Goal: Task Accomplishment & Management: Use online tool/utility

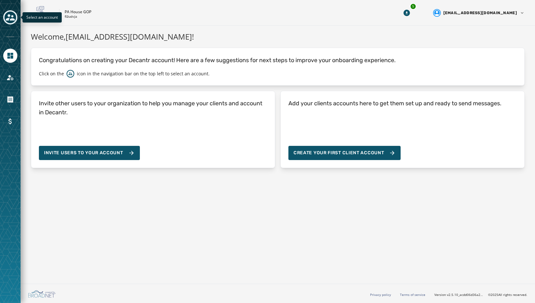
click at [13, 15] on icon "Toggle account select drawer" at bounding box center [10, 17] width 9 height 9
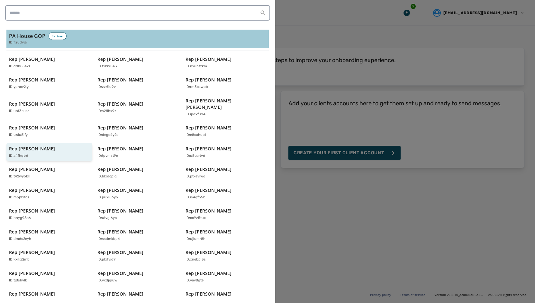
scroll to position [127, 0]
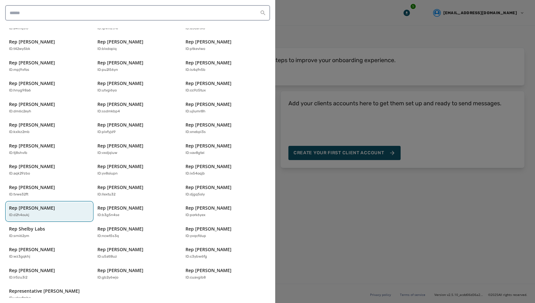
click at [58, 212] on div "ID: d2h4oukj" at bounding box center [46, 214] width 74 height 5
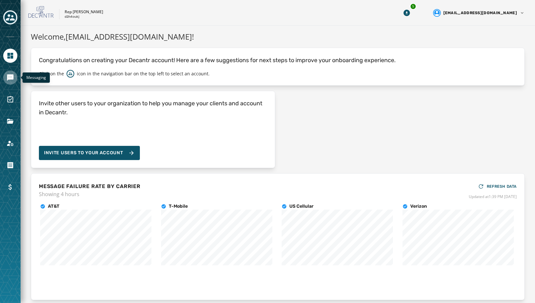
click at [13, 81] on link "Navigate to Messaging" at bounding box center [10, 77] width 14 height 14
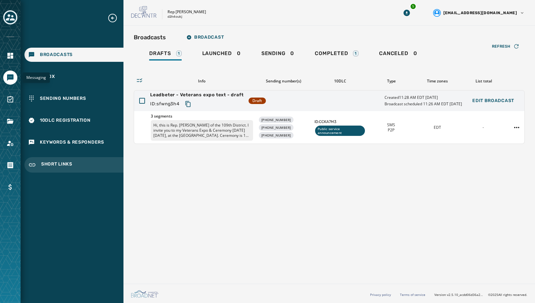
click at [65, 162] on span "Short Links" at bounding box center [56, 165] width 31 height 8
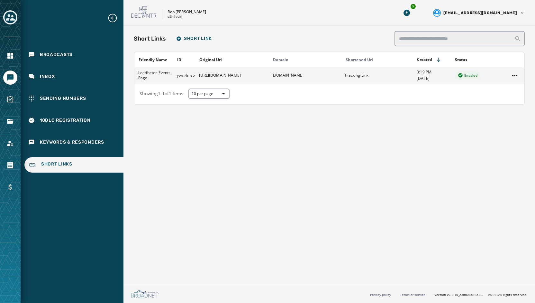
click at [227, 75] on td "[URL][DOMAIN_NAME]" at bounding box center [231, 75] width 73 height 15
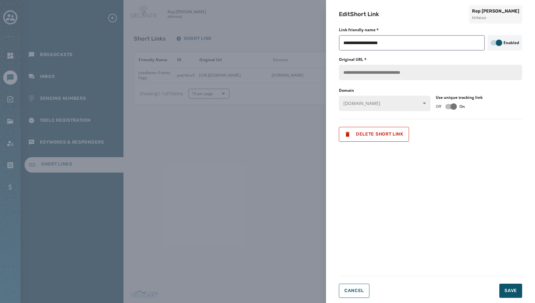
click at [229, 190] on div "**********" at bounding box center [267, 151] width 535 height 303
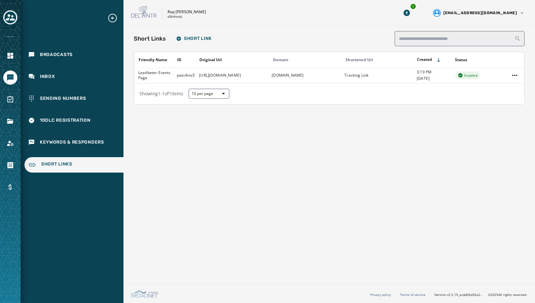
click at [368, 170] on div "Short Links Short Link Friendly Name ID Original Url Domain Shortened Url Creat…" at bounding box center [330, 153] width 412 height 255
click at [15, 119] on link "Navigate to Files" at bounding box center [10, 121] width 14 height 14
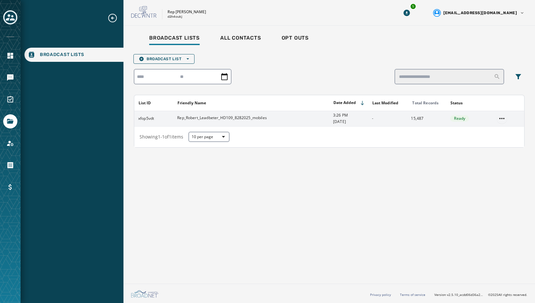
click at [502, 114] on html "Broadcast Lists Skip To Main Content Rep [PERSON_NAME] d2h4oukj 5 [EMAIL_ADDRES…" at bounding box center [267, 151] width 535 height 303
click at [504, 137] on div "Delete list" at bounding box center [502, 141] width 29 height 10
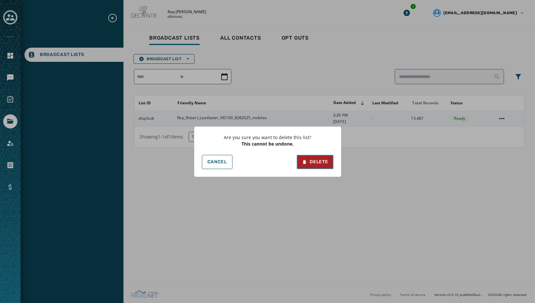
click at [317, 159] on div "Delete" at bounding box center [315, 162] width 26 height 6
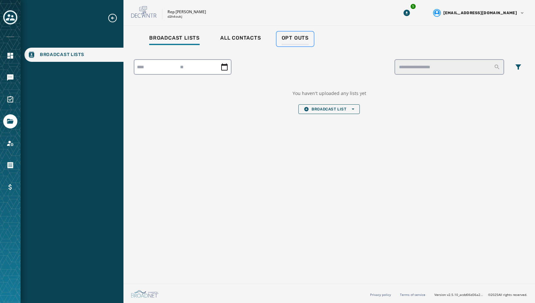
click at [301, 43] on div "Opt Outs" at bounding box center [295, 40] width 27 height 10
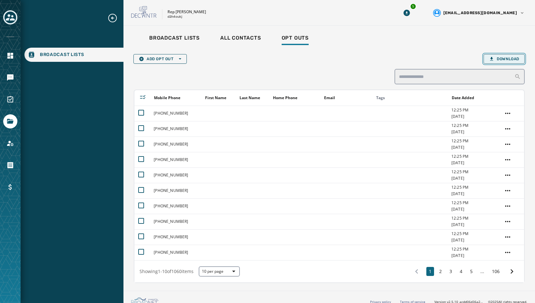
click at [493, 60] on span "Download" at bounding box center [504, 58] width 30 height 5
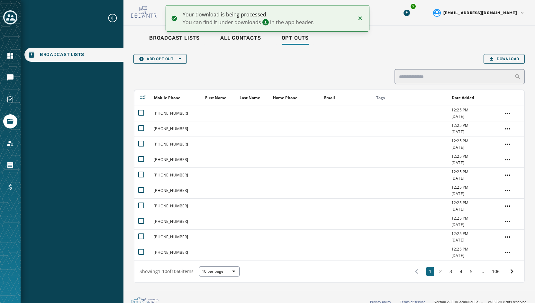
click at [356, 67] on div "Add Opt Out Open options Download Mobile Phone First Name Last Name Home Phone …" at bounding box center [329, 168] width 391 height 229
click at [357, 18] on icon "Notifications (F8)" at bounding box center [360, 18] width 8 height 8
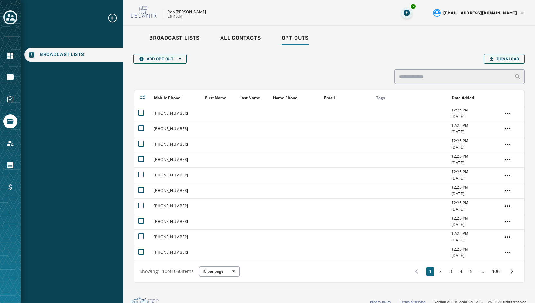
click at [436, 13] on div "Rep [PERSON_NAME] d2h4oukj 5 [EMAIL_ADDRESS][DOMAIN_NAME]" at bounding box center [330, 13] width 412 height 26
click at [413, 12] on button "5" at bounding box center [407, 13] width 12 height 12
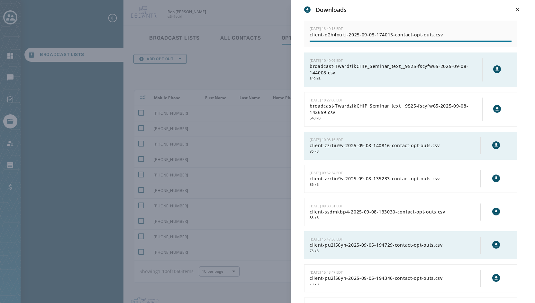
click at [256, 15] on div "Downloads [DATE] 13:40:15 EDT client-d2h4oukj-2025-09-08-174015-contact-opt-out…" at bounding box center [267, 151] width 535 height 303
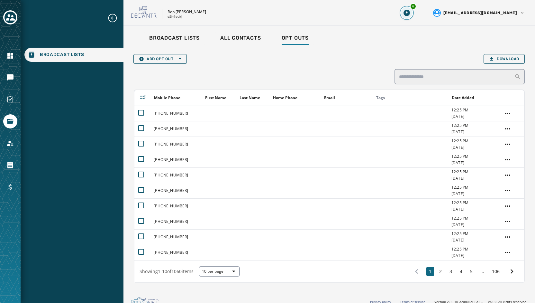
click at [410, 13] on icon "Download Menu" at bounding box center [407, 13] width 6 height 6
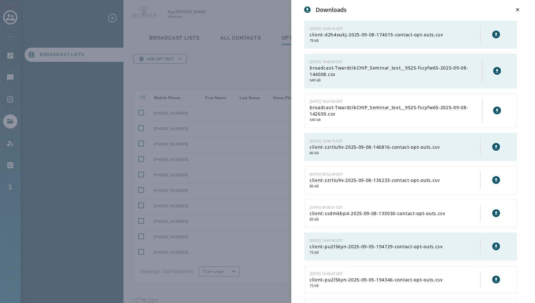
click at [495, 33] on icon at bounding box center [496, 34] width 3 height 4
click at [225, 69] on div "Downloads 9/8/2025 - 13:40:16 EDT client-d2h4oukj-2025-09-08-174015-contact-opt…" at bounding box center [267, 151] width 535 height 303
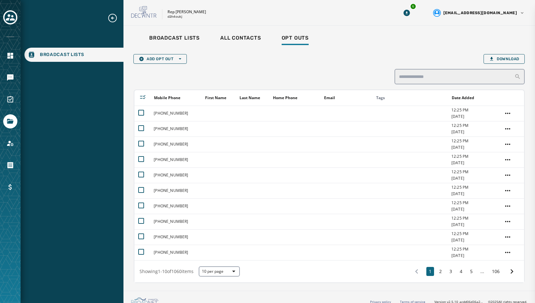
click at [188, 40] on div "Downloads 9/8/2025 - 13:40:16 EDT client-d2h4oukj-2025-09-08-174015-contact-opt…" at bounding box center [267, 151] width 535 height 303
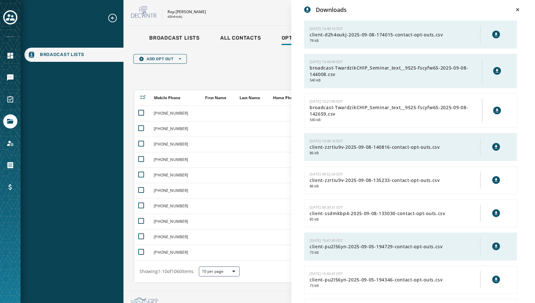
click at [187, 39] on div "Downloads 9/8/2025 - 13:40:16 EDT client-d2h4oukj-2025-09-08-174015-contact-opt…" at bounding box center [267, 151] width 535 height 303
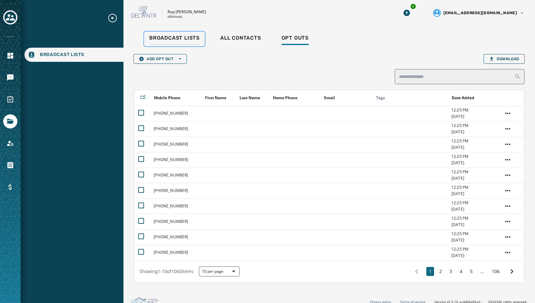
click at [170, 36] on span "Broadcast Lists" at bounding box center [174, 38] width 51 height 6
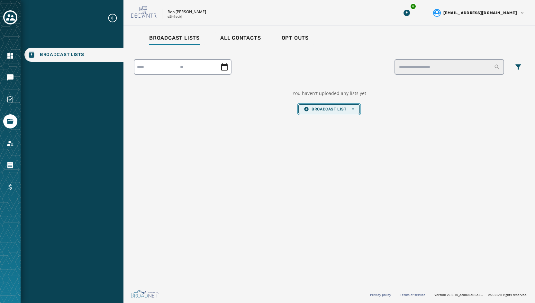
click at [316, 111] on span "Broadcast List Open options" at bounding box center [329, 108] width 50 height 5
click at [343, 117] on span "Upload List" at bounding box center [329, 118] width 50 height 5
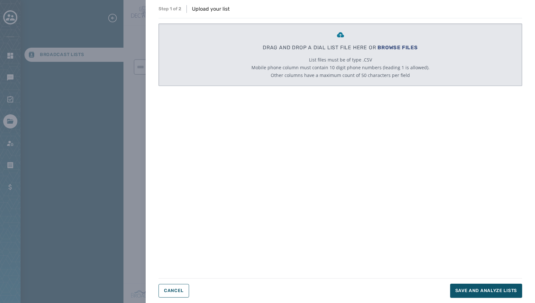
click at [397, 49] on span "BROWSE FILES" at bounding box center [398, 47] width 41 height 6
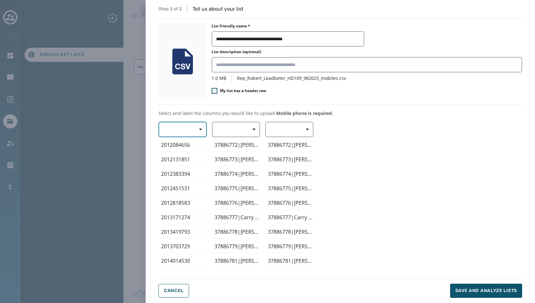
click at [197, 129] on span "button" at bounding box center [198, 129] width 15 height 13
click at [187, 146] on span "Mobile Phone" at bounding box center [181, 144] width 30 height 6
click at [251, 130] on span "button" at bounding box center [251, 129] width 15 height 13
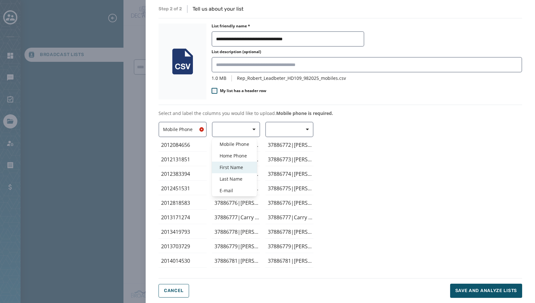
drag, startPoint x: 236, startPoint y: 167, endPoint x: 240, endPoint y: 166, distance: 3.6
click at [236, 167] on span "First Name" at bounding box center [235, 167] width 30 height 6
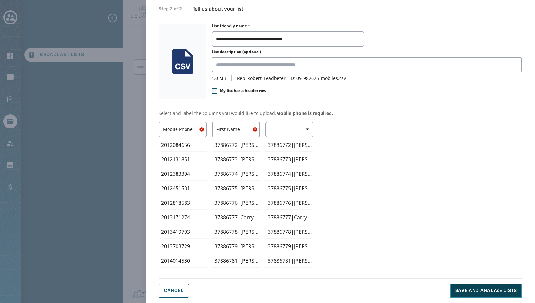
click at [507, 288] on span "Save and analyze lists" at bounding box center [486, 290] width 62 height 6
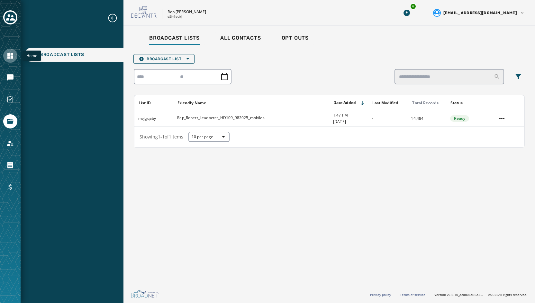
click at [8, 60] on link "Navigate to Home" at bounding box center [10, 56] width 14 height 14
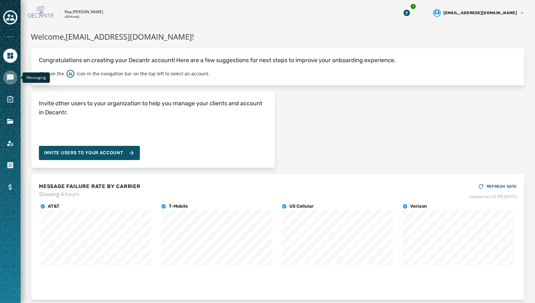
click at [15, 77] on link "Navigate to Messaging" at bounding box center [10, 77] width 14 height 14
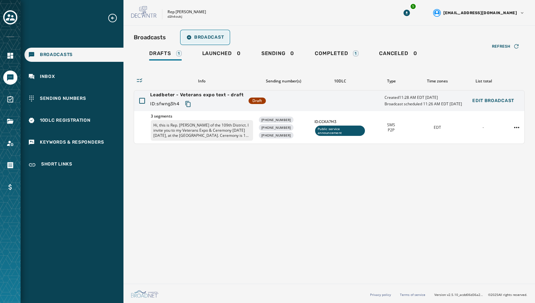
click at [222, 38] on span "Broadcast" at bounding box center [205, 37] width 37 height 5
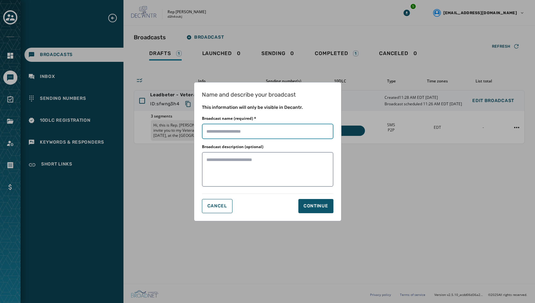
click at [225, 133] on input "Broadcast name (required) *" at bounding box center [268, 131] width 132 height 15
type input "**********"
click at [317, 205] on div "Continue" at bounding box center [316, 206] width 25 height 6
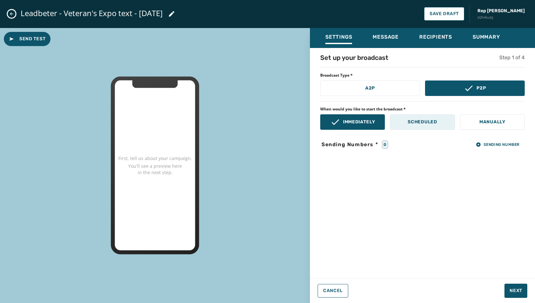
click at [418, 120] on p "Scheduled" at bounding box center [422, 122] width 29 height 6
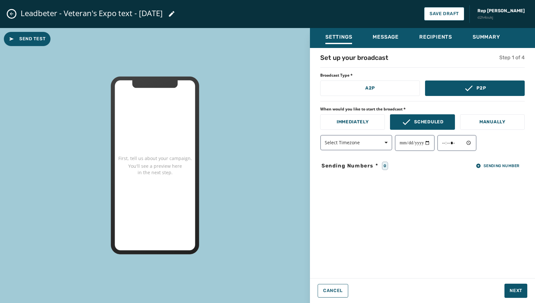
click at [385, 150] on div "Select Timezone" at bounding box center [422, 143] width 205 height 16
click at [382, 148] on span "button" at bounding box center [383, 142] width 15 height 13
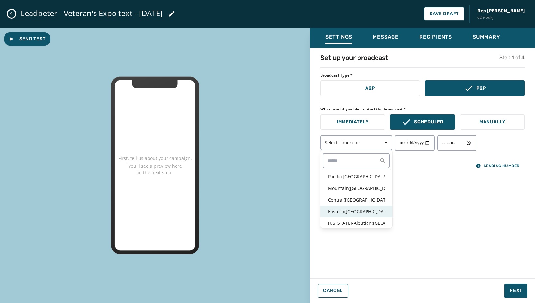
click at [352, 210] on p "Eastern ( USA / Canada )" at bounding box center [356, 211] width 57 height 6
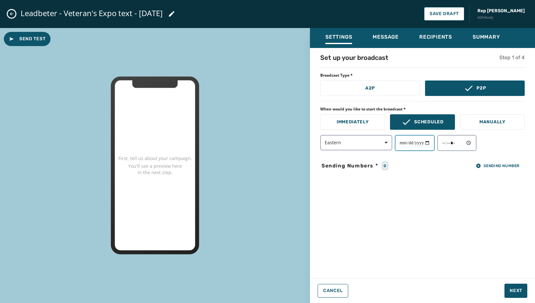
click at [433, 140] on input "date" at bounding box center [415, 143] width 40 height 16
type input "**********"
click at [473, 140] on input "time" at bounding box center [456, 143] width 39 height 16
type input "*****"
click at [514, 264] on div "**********" at bounding box center [422, 161] width 225 height 216
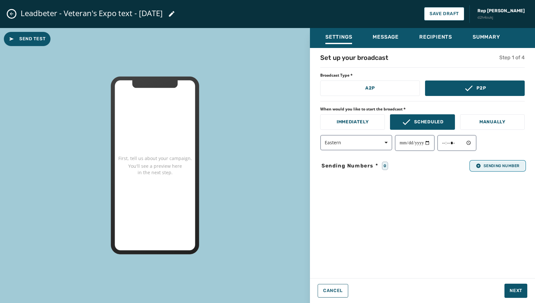
click at [495, 164] on span "Sending Number" at bounding box center [498, 165] width 44 height 5
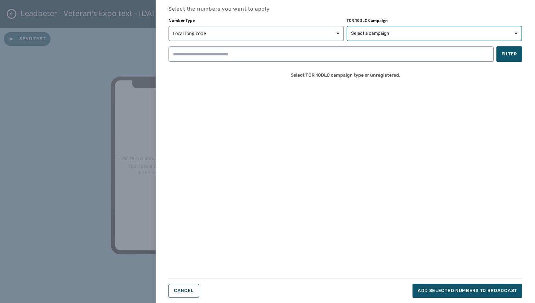
click at [454, 36] on button "Select a campaign" at bounding box center [435, 33] width 176 height 15
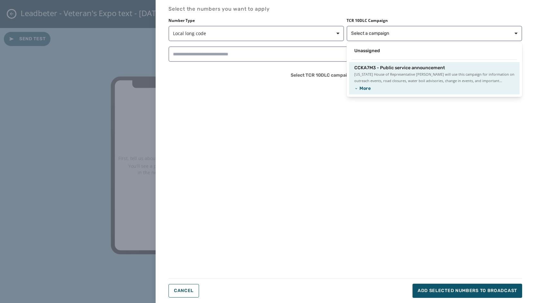
click at [418, 75] on span "Pennsylvania House of Representative Robert Leadbeter will use this campaign fo…" at bounding box center [434, 77] width 160 height 13
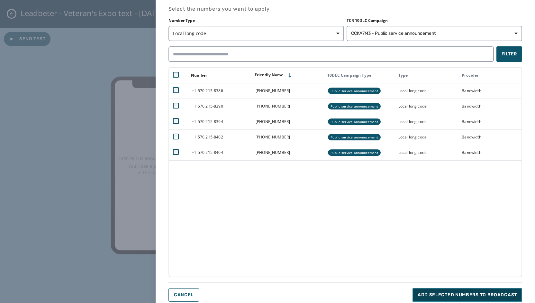
click at [440, 289] on button "Add selected numbers to broadcast" at bounding box center [468, 295] width 110 height 14
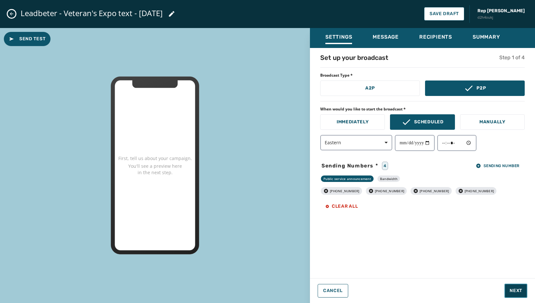
click at [519, 289] on span "Next" at bounding box center [516, 290] width 13 height 6
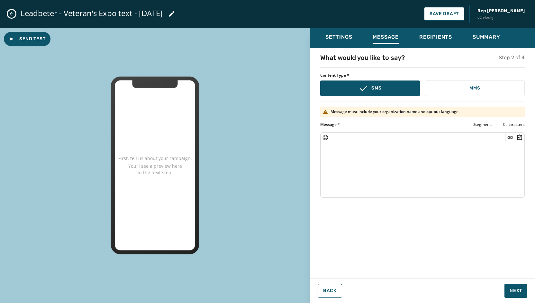
click at [371, 171] on textarea at bounding box center [422, 168] width 203 height 53
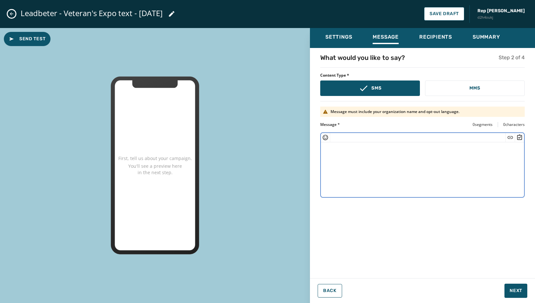
paste textarea "**********"
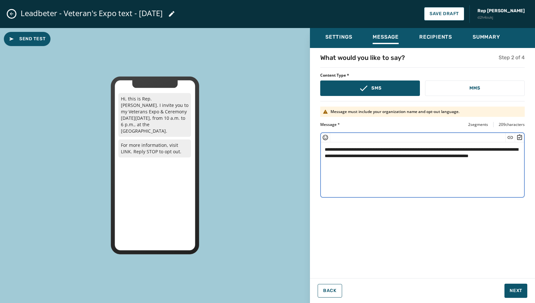
drag, startPoint x: 515, startPoint y: 155, endPoint x: 507, endPoint y: 154, distance: 8.4
click at [507, 154] on textarea "**********" at bounding box center [422, 168] width 203 height 53
click at [510, 137] on icon "Insert Short Link" at bounding box center [510, 137] width 6 height 6
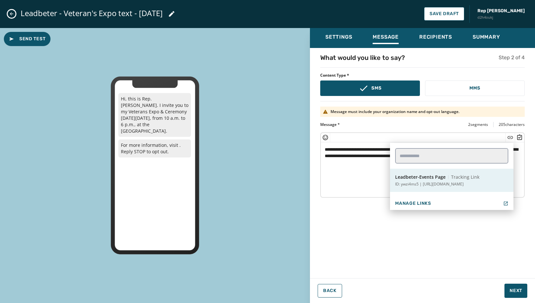
click at [456, 180] on button "Leadbeter-Events Page Tracking Link ID: ywzi4ms5 | https://www.repleadbeter.com…" at bounding box center [452, 180] width 124 height 23
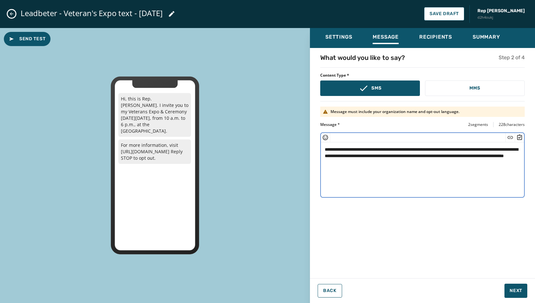
click at [434, 160] on textarea "**********" at bounding box center [422, 168] width 203 height 53
type textarea "**********"
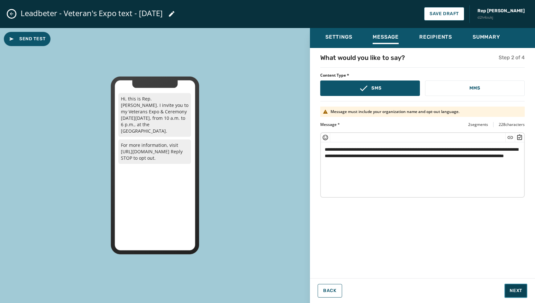
click at [521, 293] on span "Next" at bounding box center [516, 290] width 13 height 6
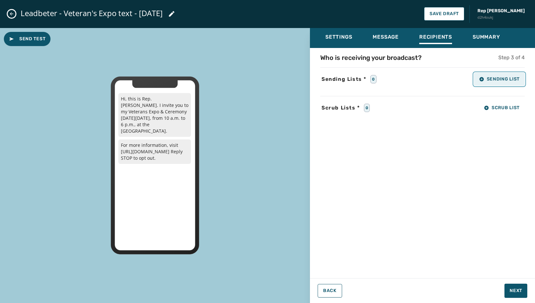
click at [498, 79] on span "Sending List" at bounding box center [499, 79] width 41 height 5
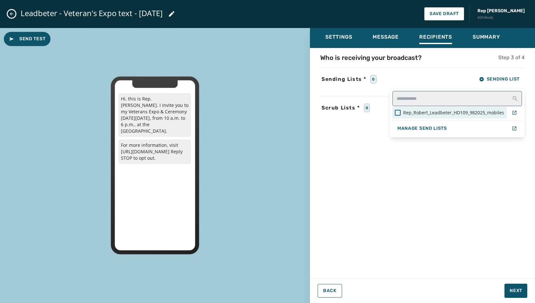
click at [447, 115] on span "Rep_Robert_Leadbeter_HD109_982025_mobiles" at bounding box center [453, 112] width 101 height 6
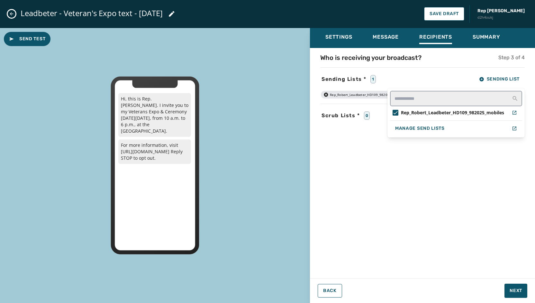
click at [501, 253] on div "Who is receiving your broadcast? Step 3 of 4 Sending Lists * 1 Sending List Rep…" at bounding box center [422, 161] width 225 height 216
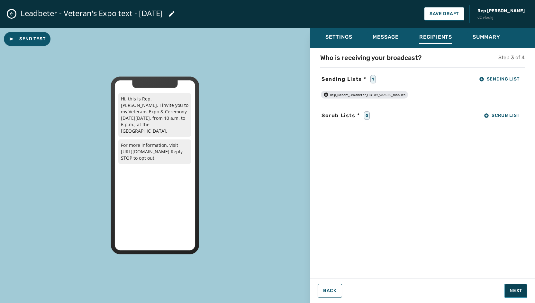
click at [514, 291] on span "Next" at bounding box center [516, 290] width 13 height 6
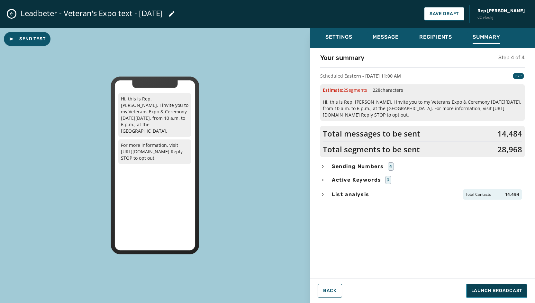
click at [514, 290] on span "Launch Broadcast" at bounding box center [497, 290] width 51 height 6
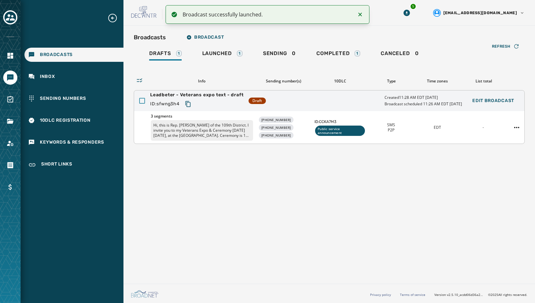
click at [142, 101] on div at bounding box center [142, 101] width 6 height 6
click at [287, 264] on icon at bounding box center [285, 261] width 5 height 5
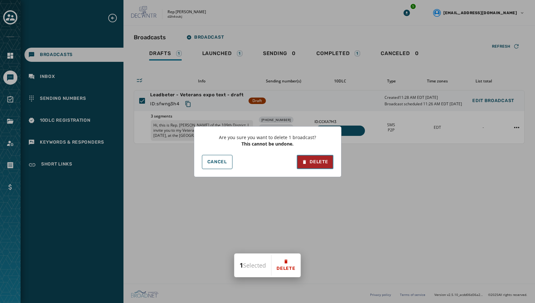
click at [309, 162] on div "Delete" at bounding box center [315, 162] width 26 height 6
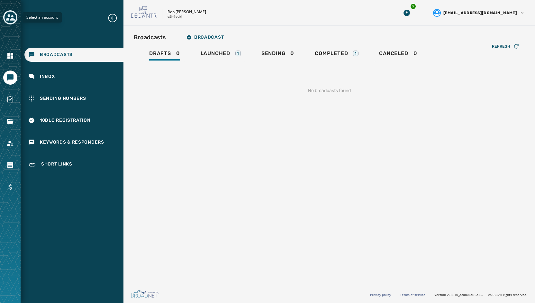
click at [13, 20] on icon "Toggle account select drawer" at bounding box center [10, 17] width 9 height 6
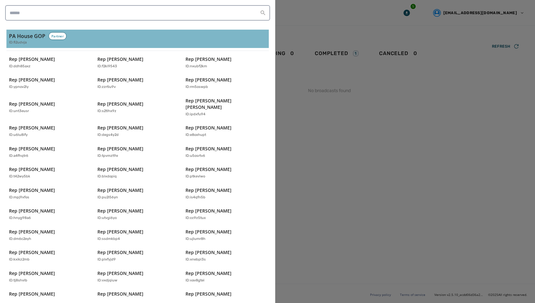
click at [28, 43] on div "ID: fi2udvja" at bounding box center [137, 42] width 257 height 5
